Goal: Check status: Check status

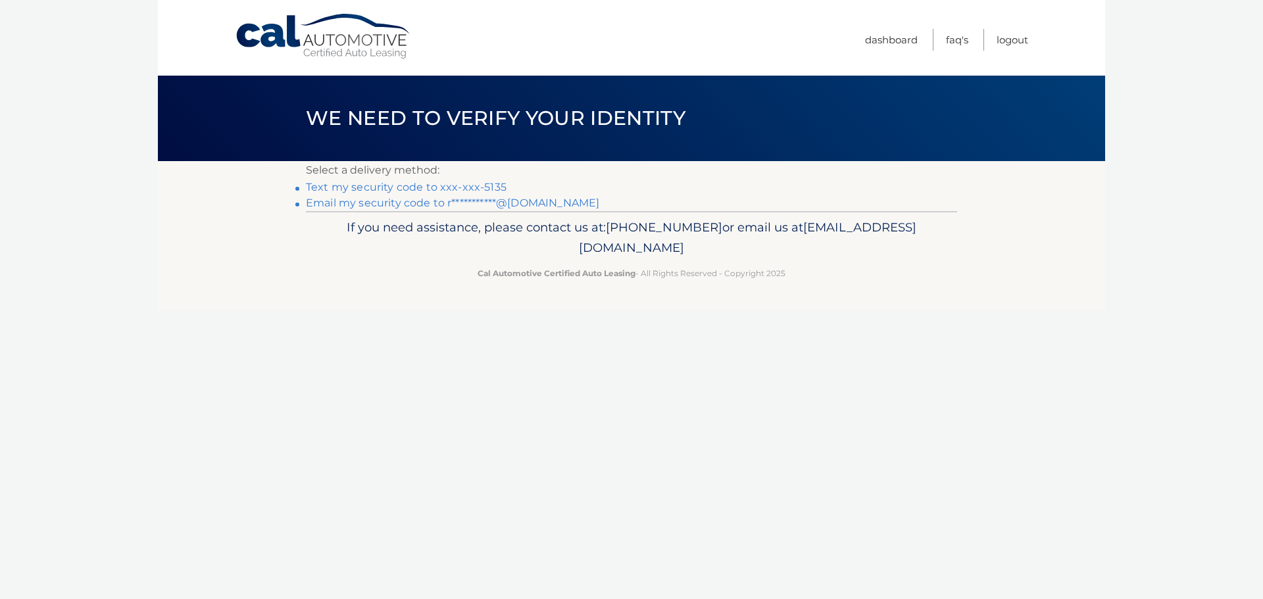
click at [455, 188] on link "Text my security code to xxx-xxx-5135" at bounding box center [406, 187] width 201 height 13
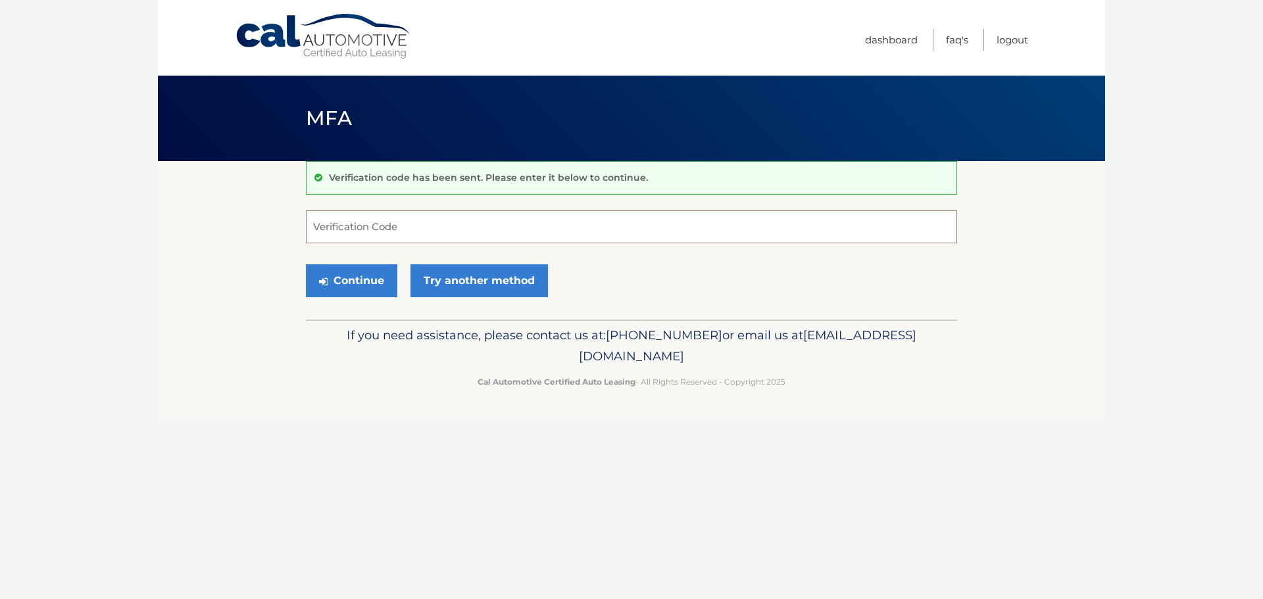
click at [468, 228] on input "Verification Code" at bounding box center [631, 227] width 651 height 33
type input "953834"
click at [353, 293] on button "Continue" at bounding box center [351, 281] width 91 height 33
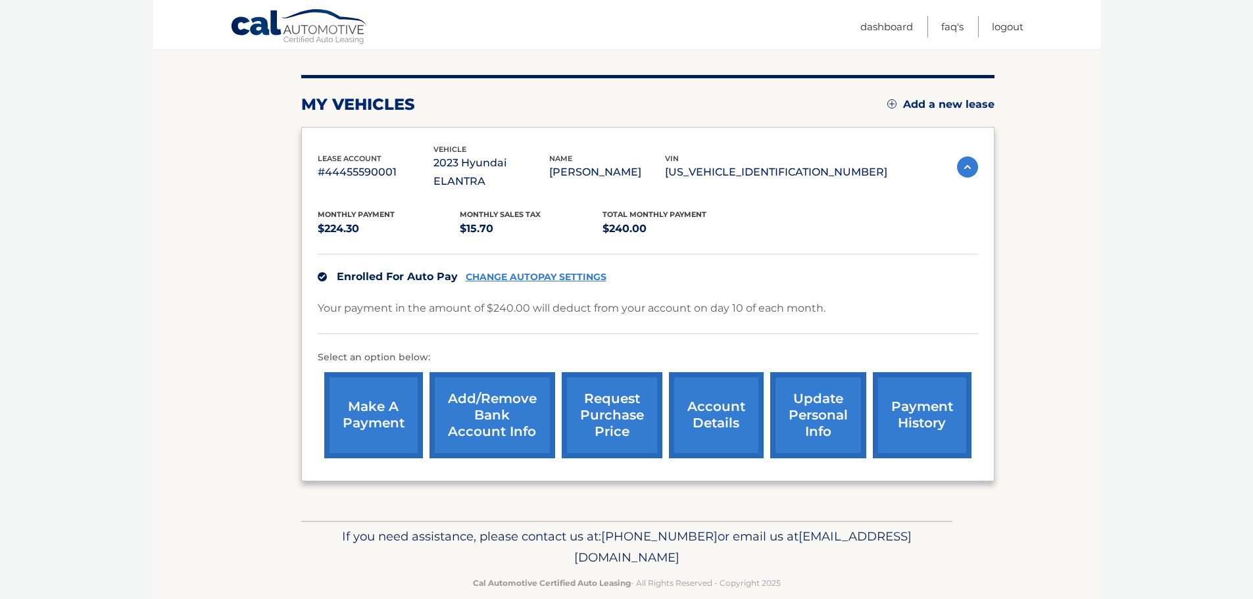
scroll to position [148, 0]
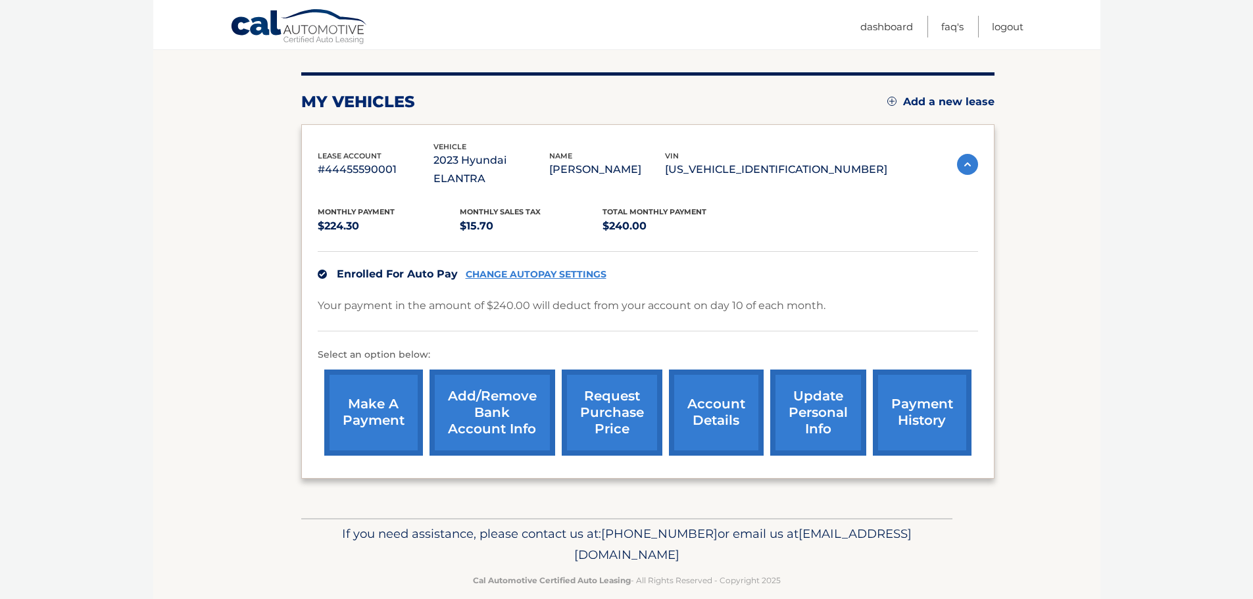
click at [628, 396] on link "request purchase price" at bounding box center [612, 413] width 101 height 86
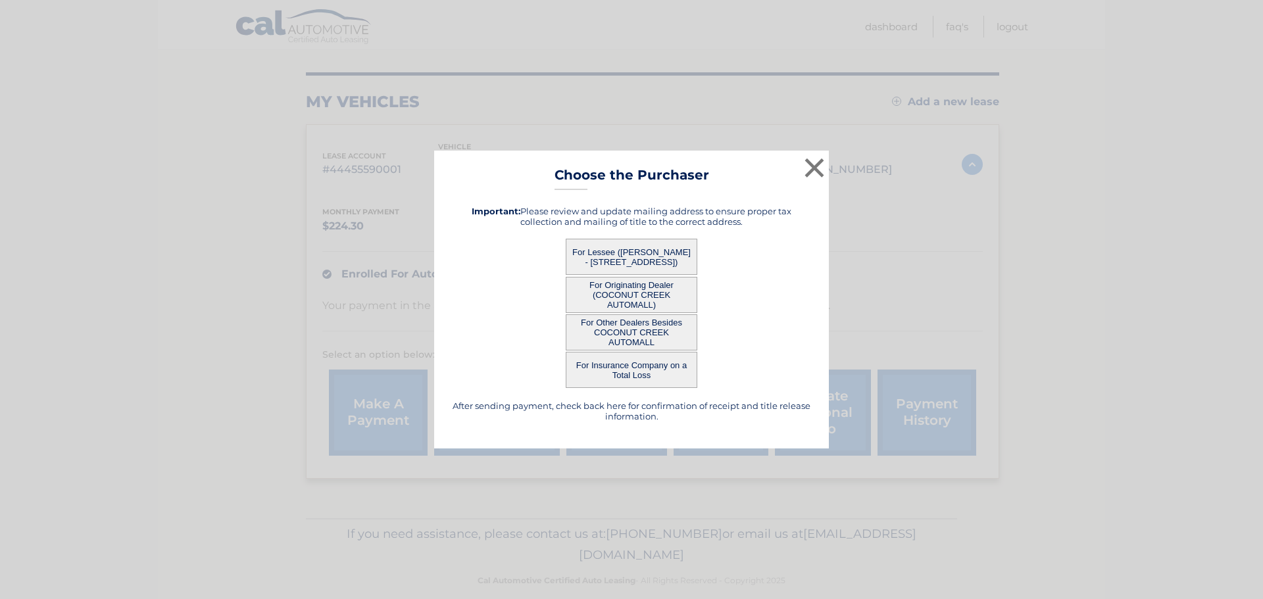
click at [649, 328] on button "For Other Dealers Besides COCONUT CREEK AUTOMALL" at bounding box center [632, 333] width 132 height 36
click at [630, 328] on button "For Other Dealers Besides COCONUT CREEK AUTOMALL" at bounding box center [632, 333] width 132 height 36
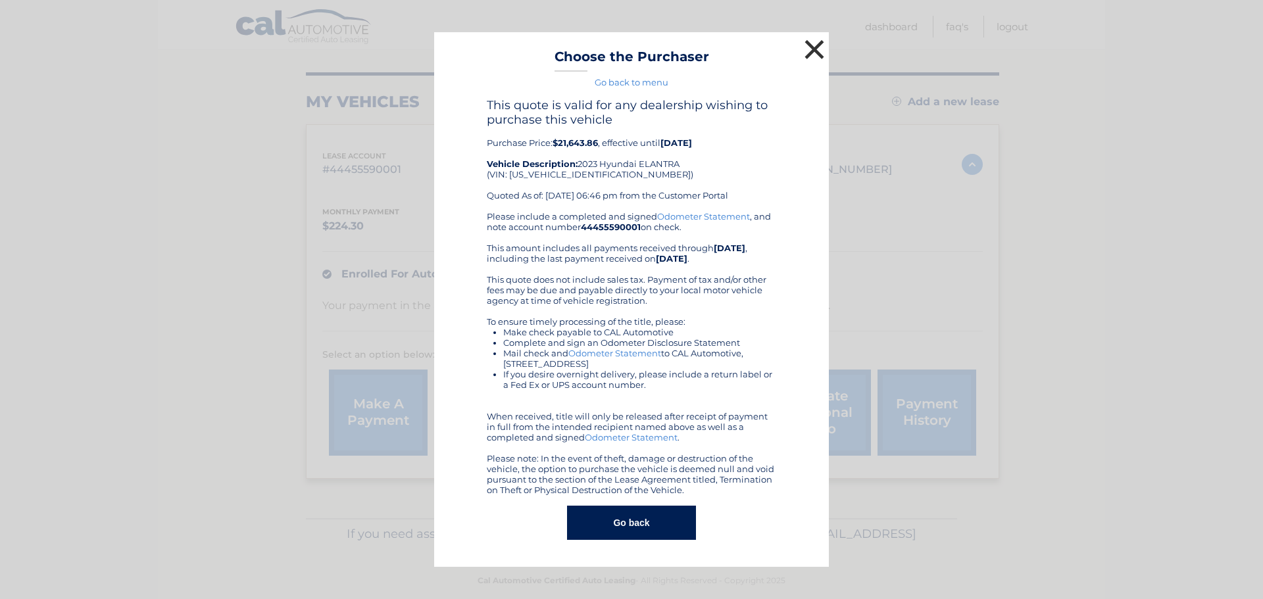
click at [817, 47] on button "×" at bounding box center [814, 49] width 26 height 26
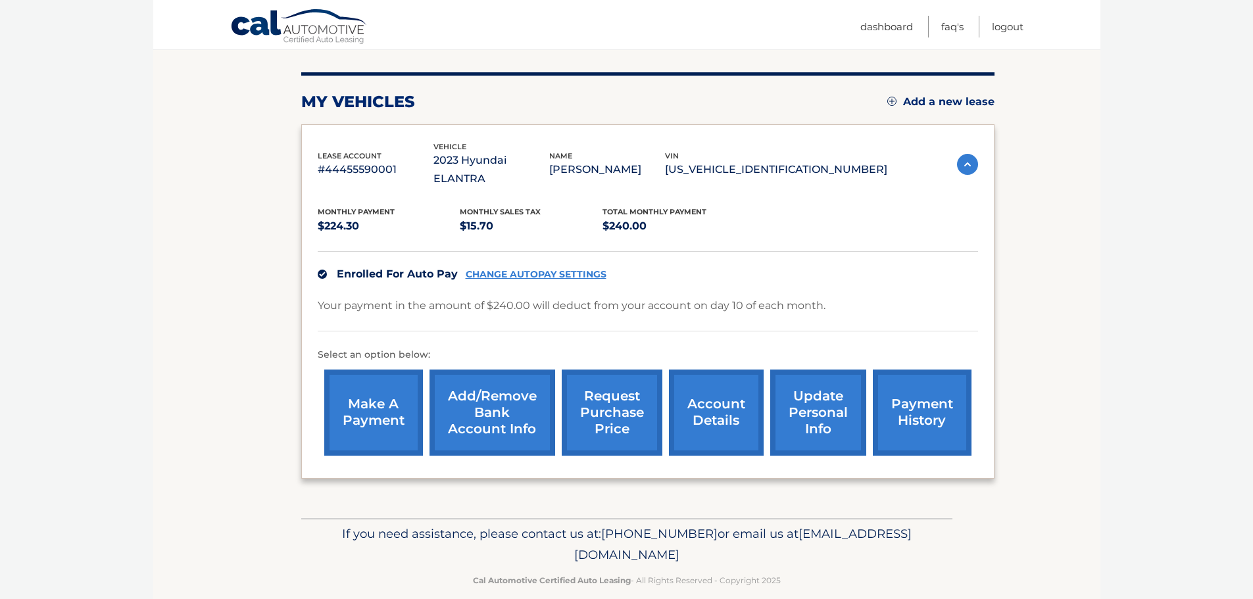
click at [622, 384] on link "request purchase price" at bounding box center [612, 413] width 101 height 86
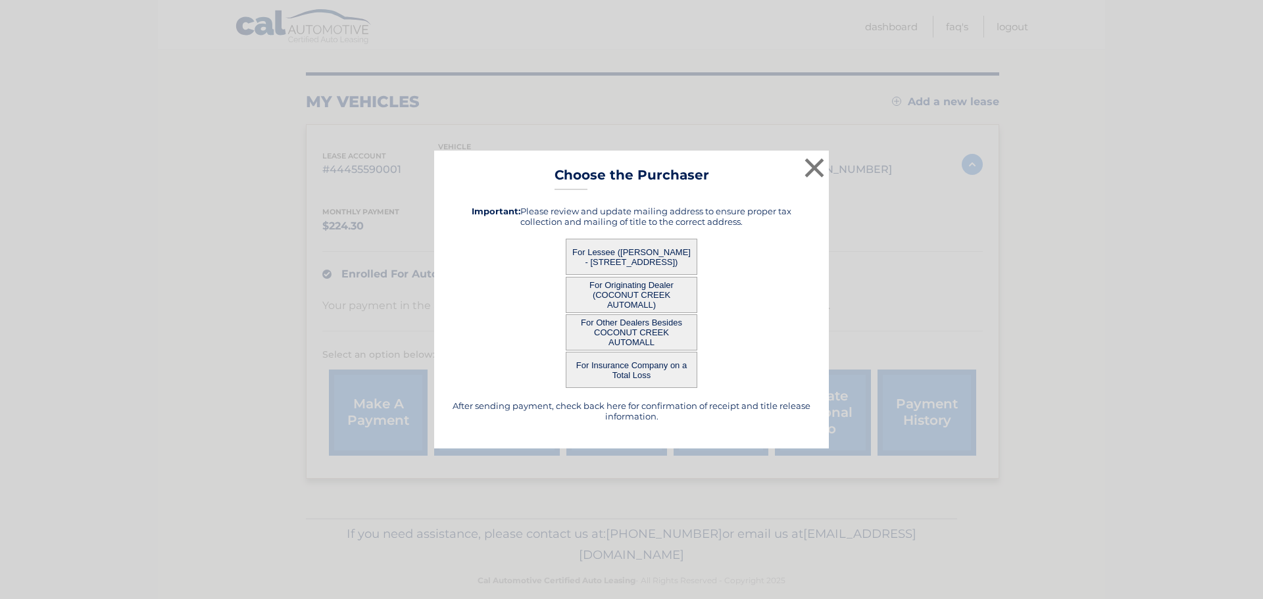
click at [653, 256] on button "For Lessee ([PERSON_NAME] - [STREET_ADDRESS])" at bounding box center [632, 257] width 132 height 36
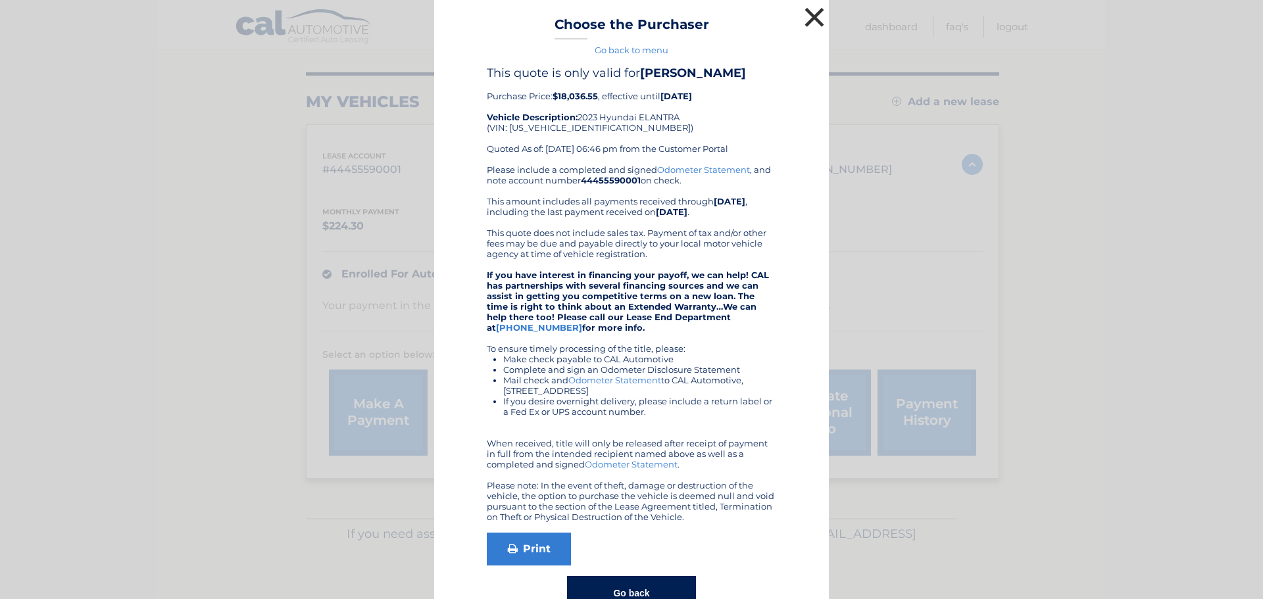
click at [812, 11] on button "×" at bounding box center [814, 17] width 26 height 26
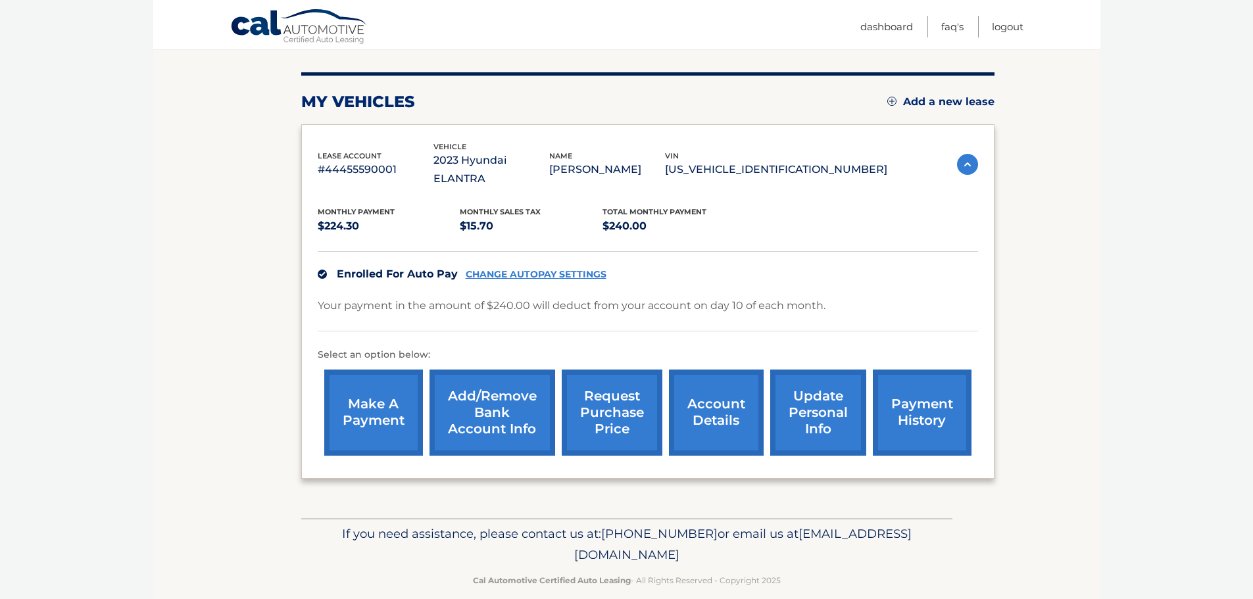
click at [719, 390] on link "account details" at bounding box center [716, 413] width 95 height 86
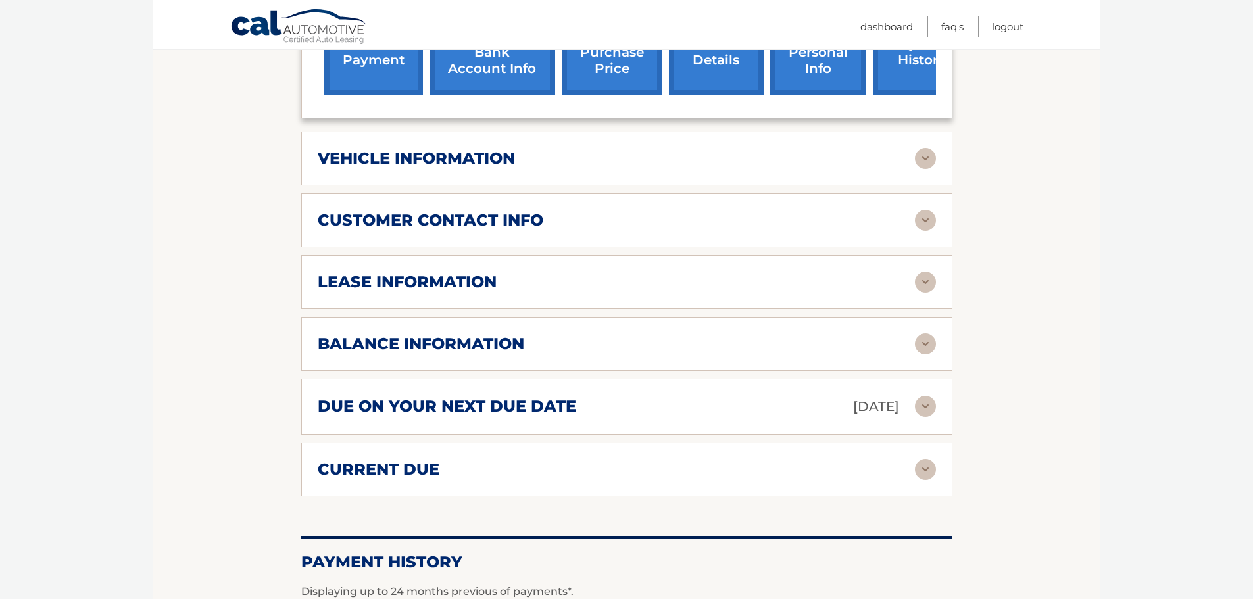
scroll to position [526, 0]
click at [917, 333] on img at bounding box center [925, 343] width 21 height 21
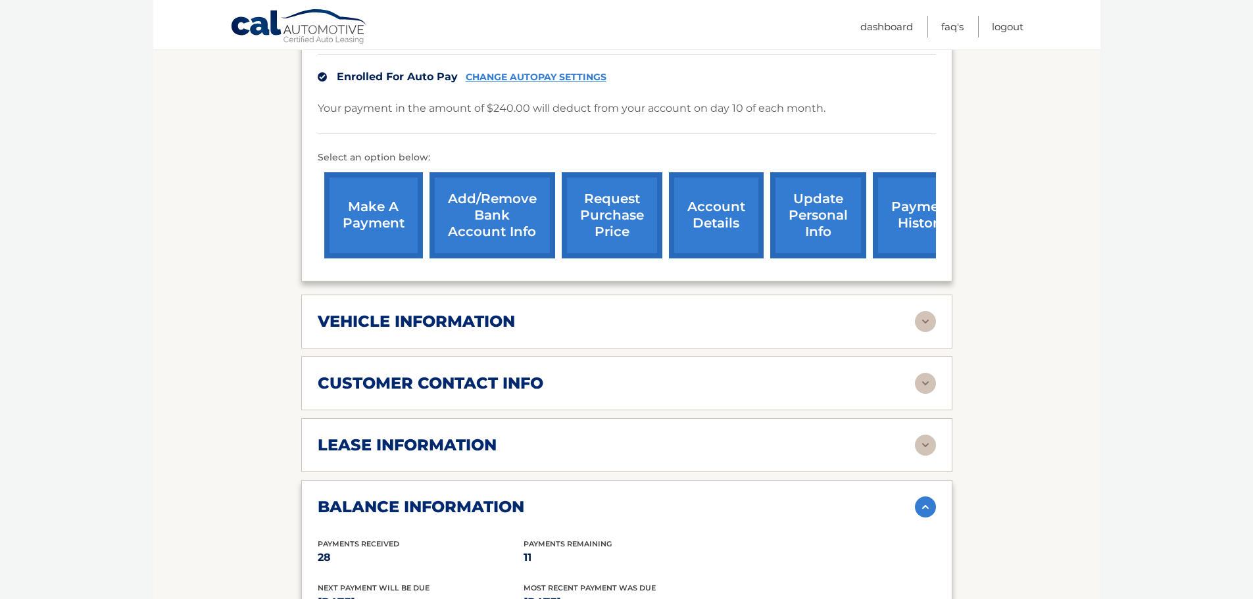
scroll to position [395, 0]
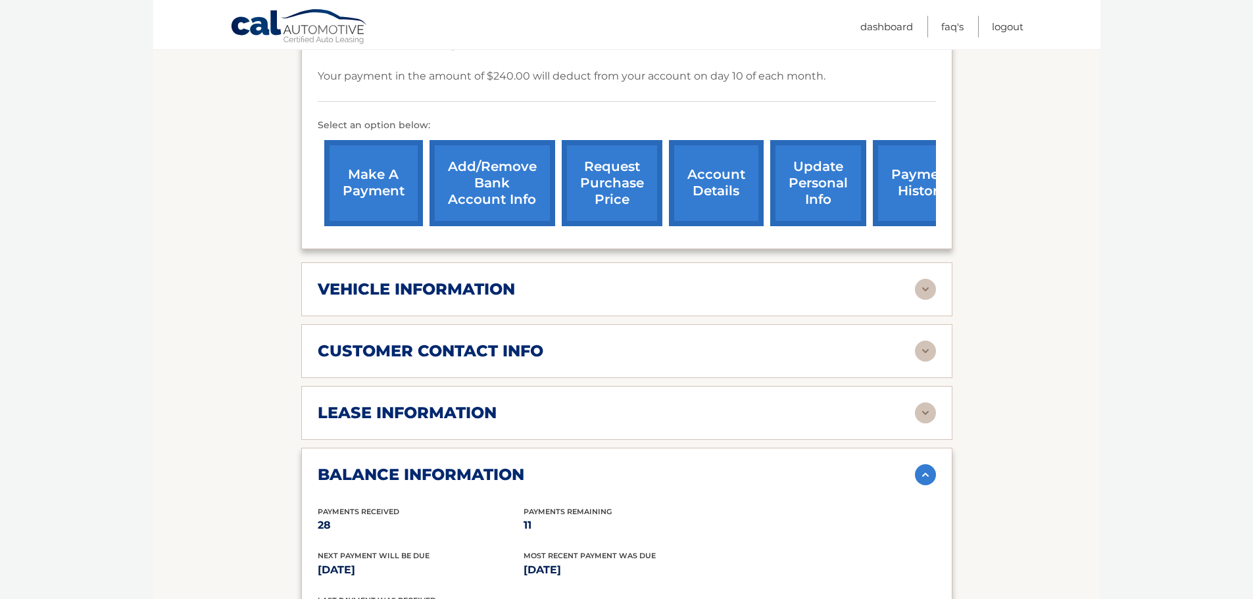
click at [503, 403] on div "lease information" at bounding box center [616, 413] width 597 height 20
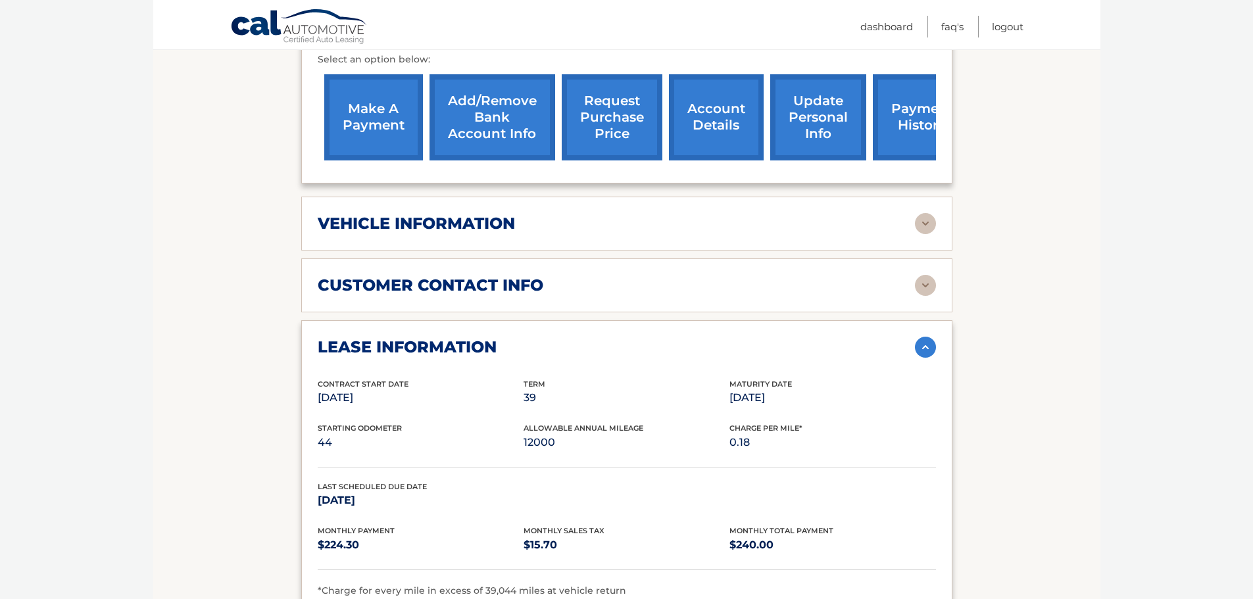
scroll to position [526, 0]
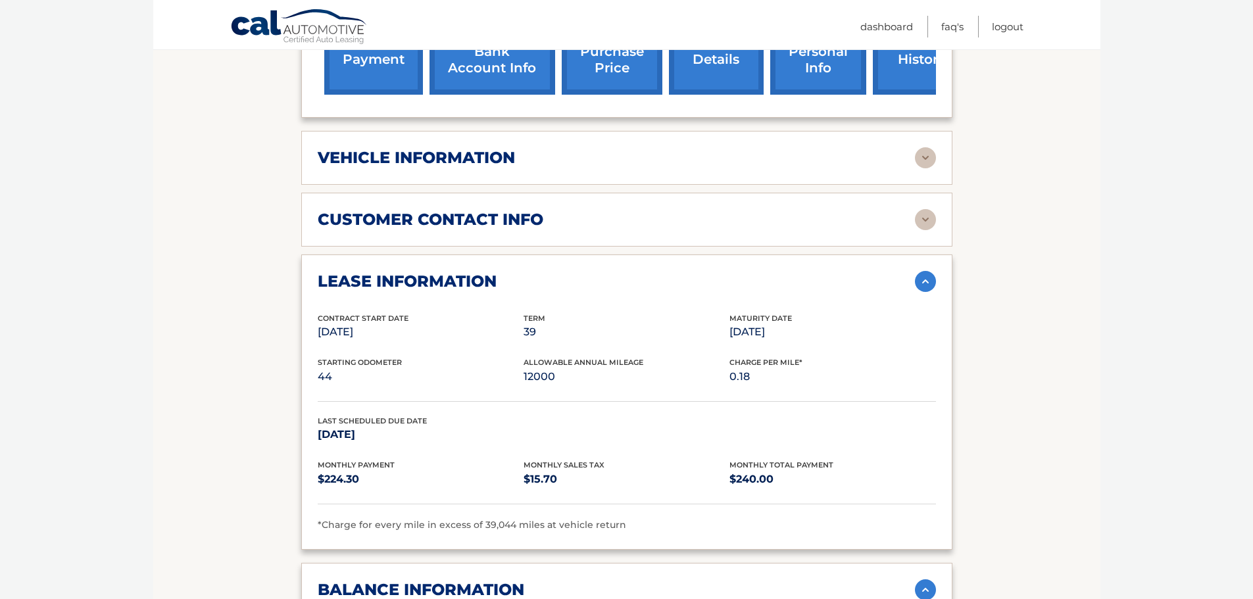
click at [928, 209] on img at bounding box center [925, 219] width 21 height 21
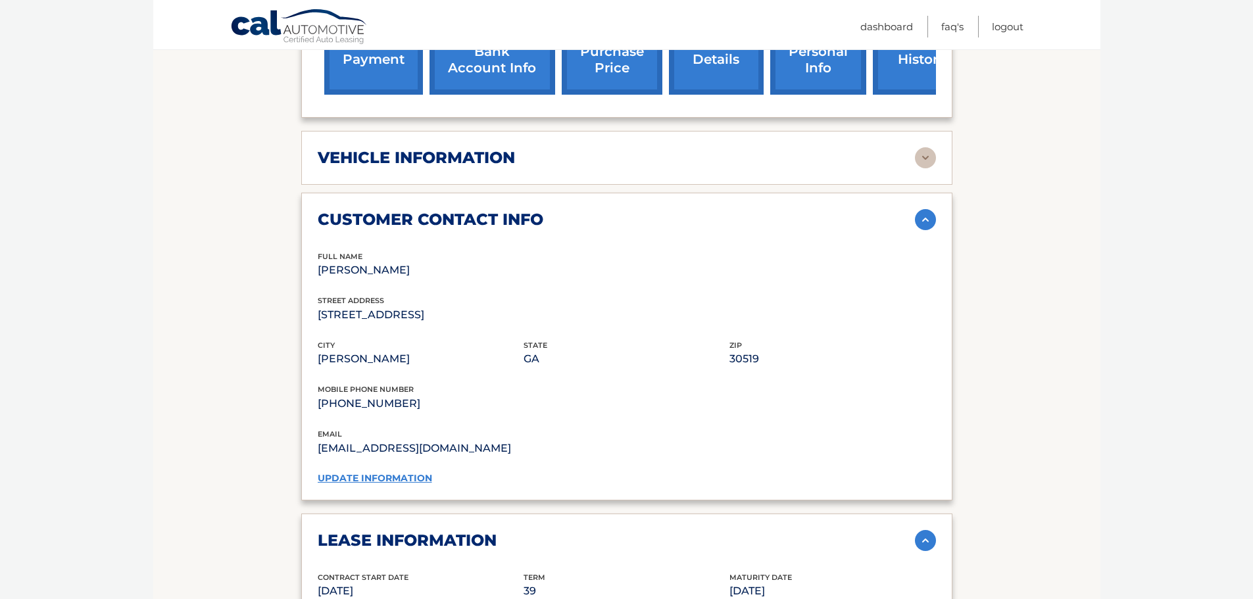
click at [922, 209] on img at bounding box center [925, 219] width 21 height 21
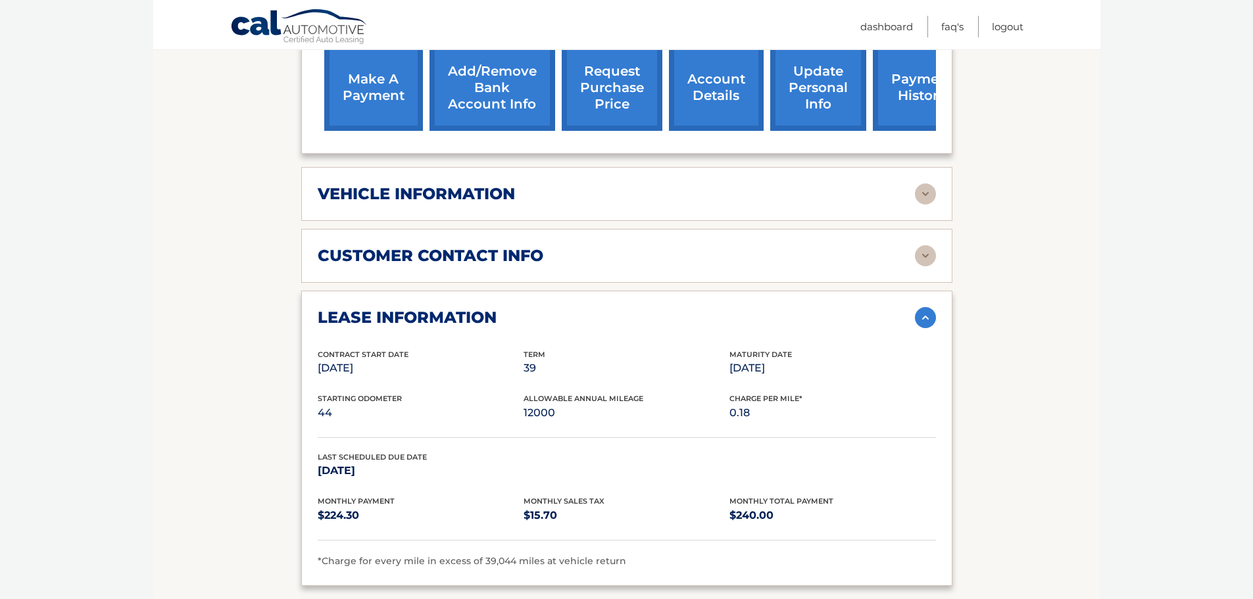
scroll to position [461, 0]
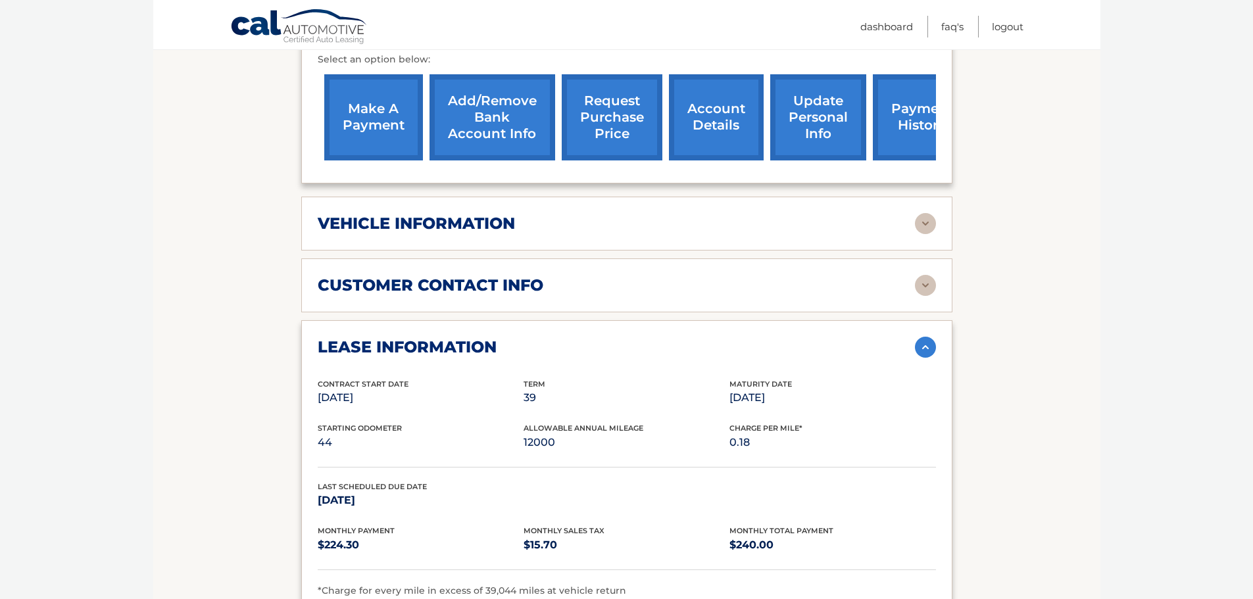
click at [919, 213] on img at bounding box center [925, 223] width 21 height 21
